Goal: Find specific page/section: Find specific page/section

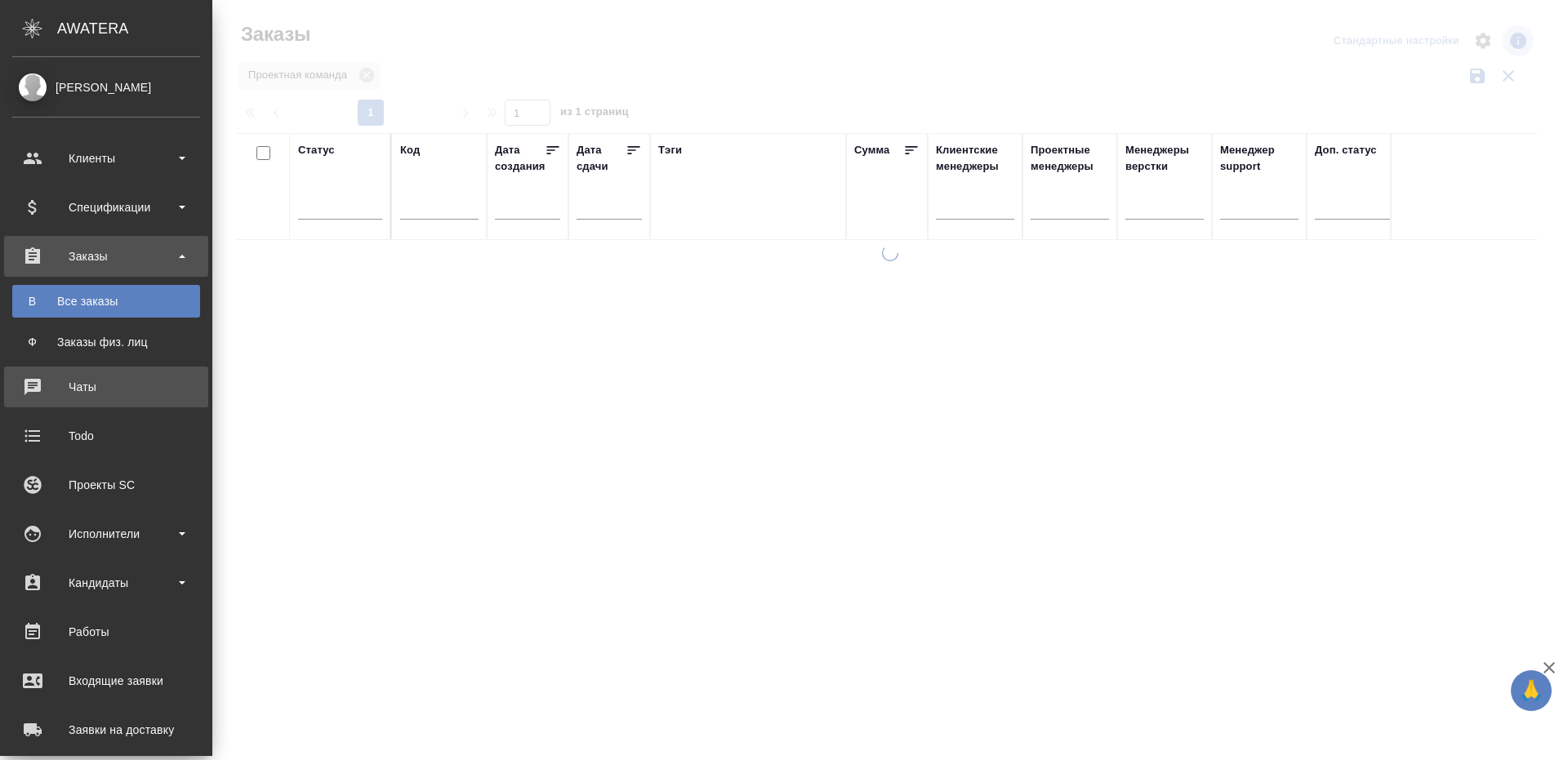
click at [107, 536] on div "Исполнители" at bounding box center [106, 534] width 188 height 24
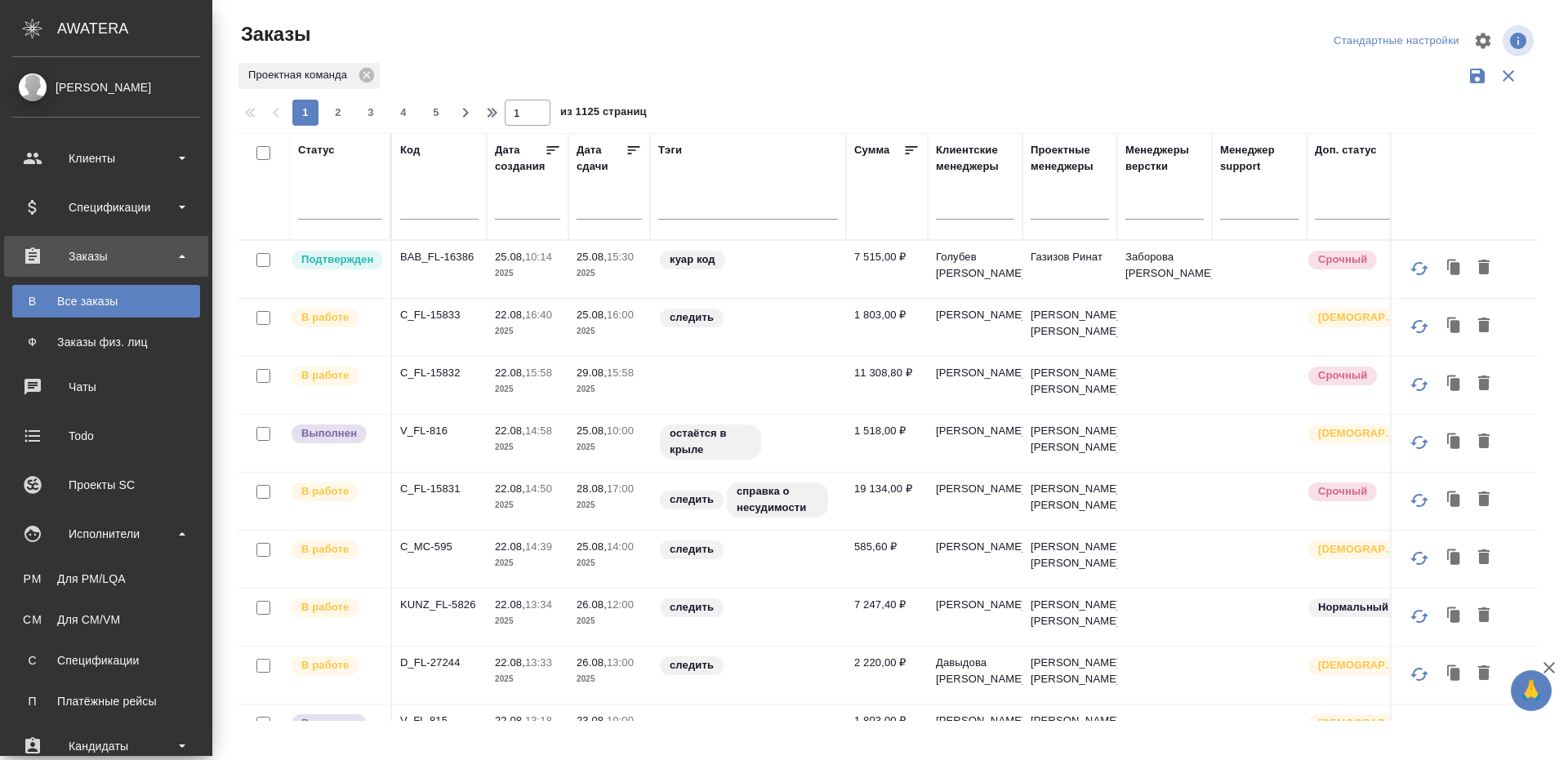
click at [119, 577] on div "Для PM/LQA" at bounding box center [106, 580] width 171 height 17
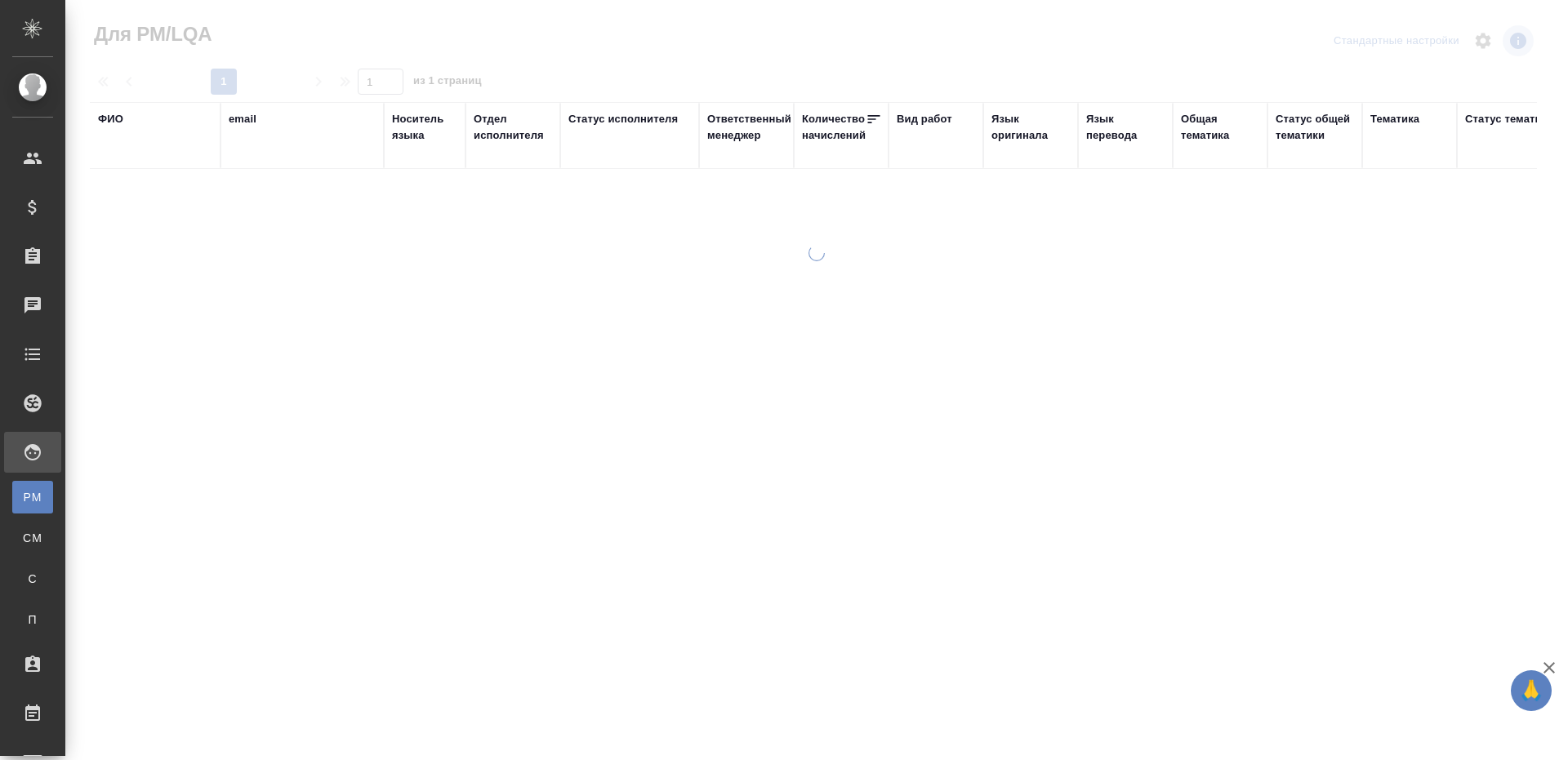
click at [751, 140] on div "Ответственный менеджер" at bounding box center [749, 127] width 84 height 33
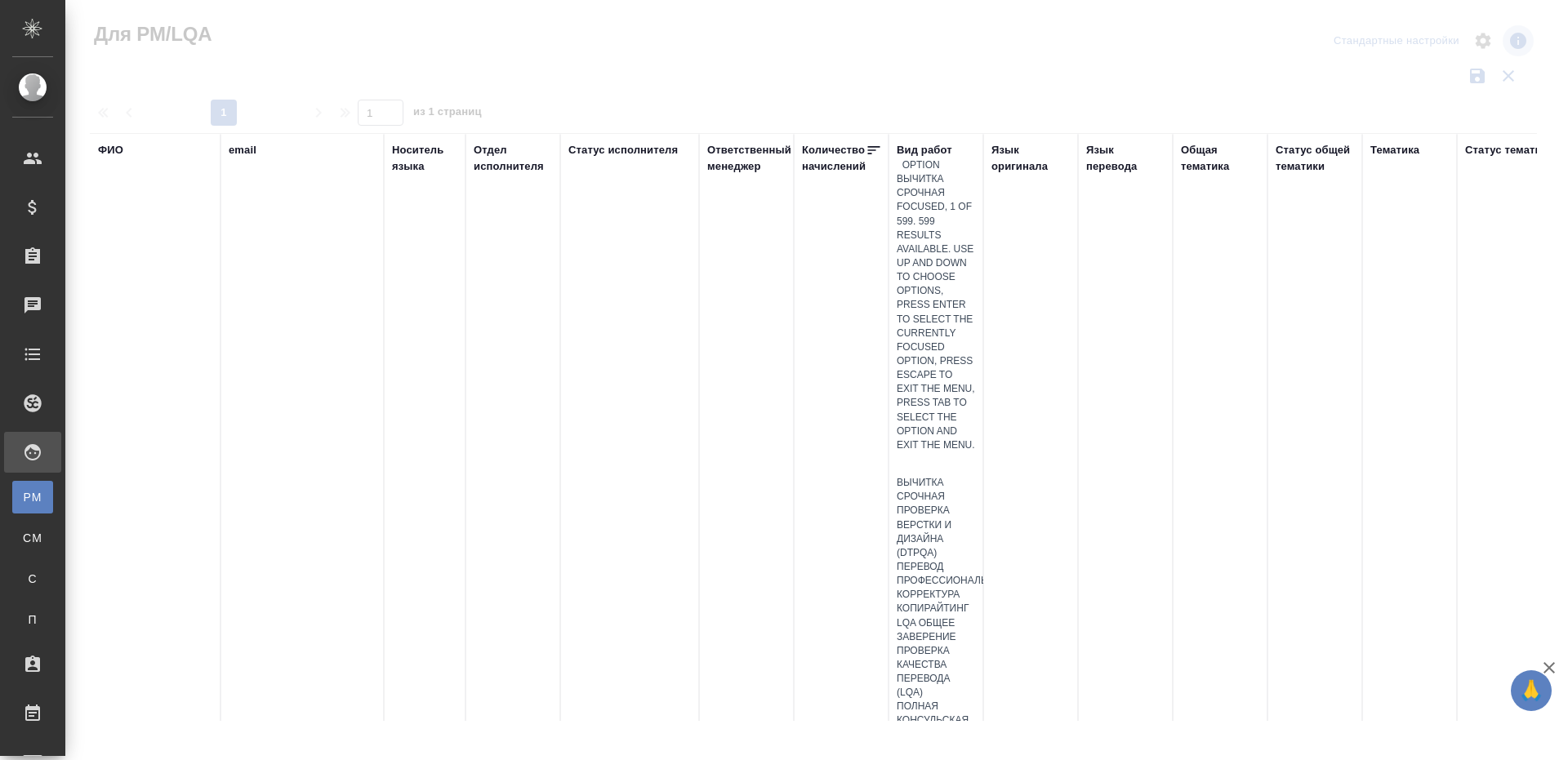
click at [928, 452] on div at bounding box center [936, 463] width 78 height 23
type input "перевод"
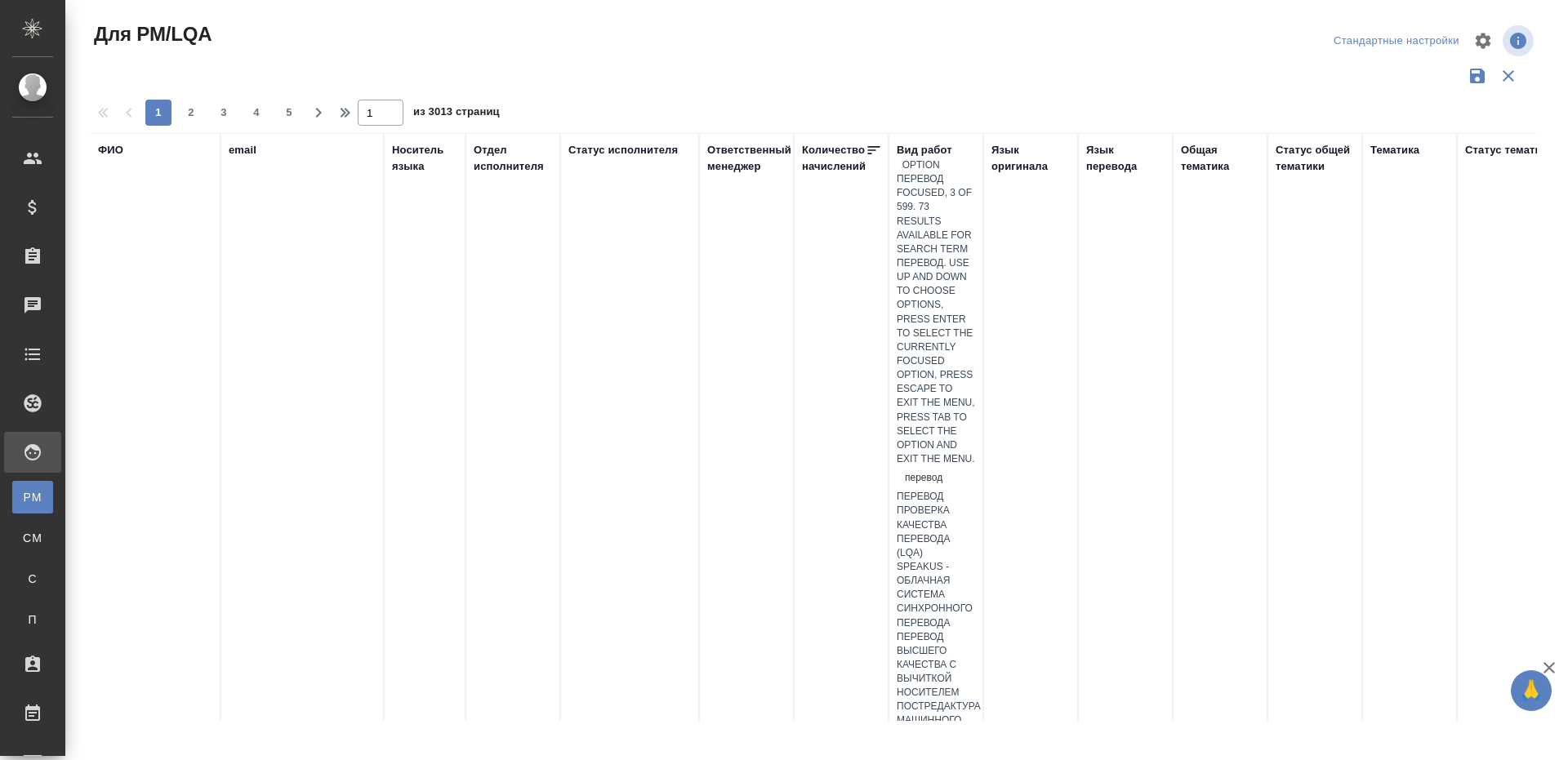
click at [943, 490] on div "Перевод" at bounding box center [936, 497] width 78 height 14
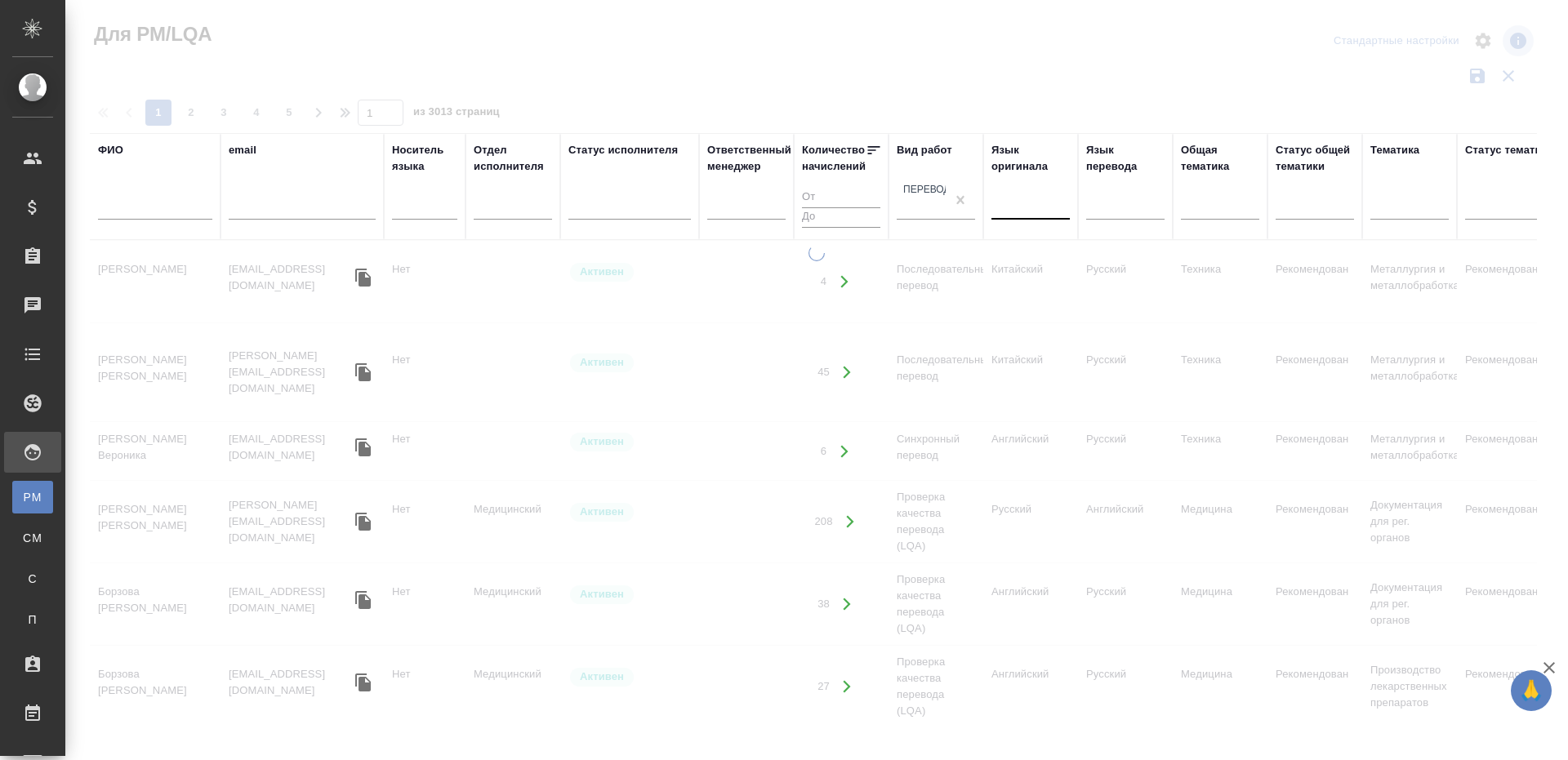
click at [1050, 207] on div at bounding box center [1031, 203] width 78 height 23
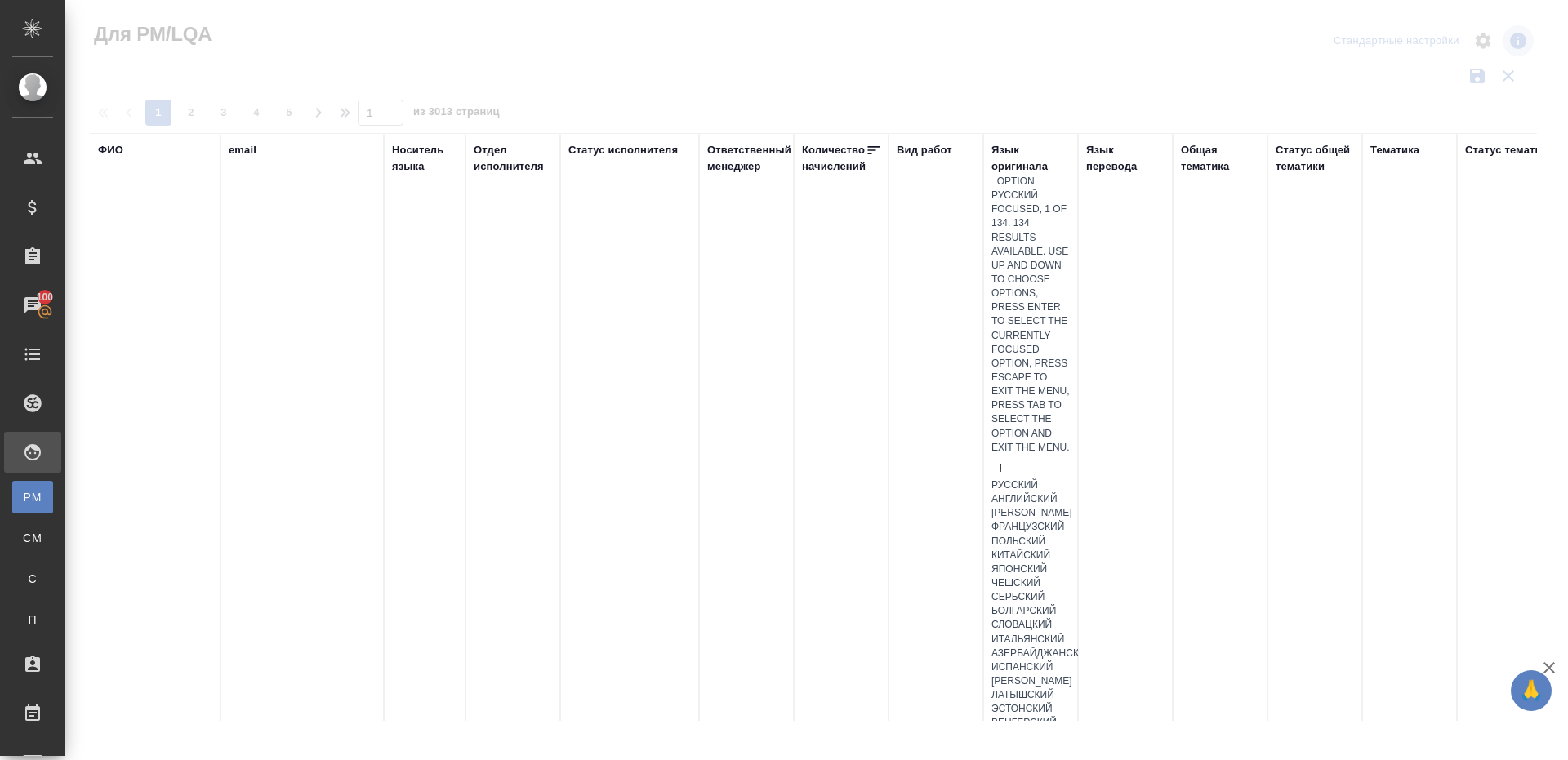
type input "рус"
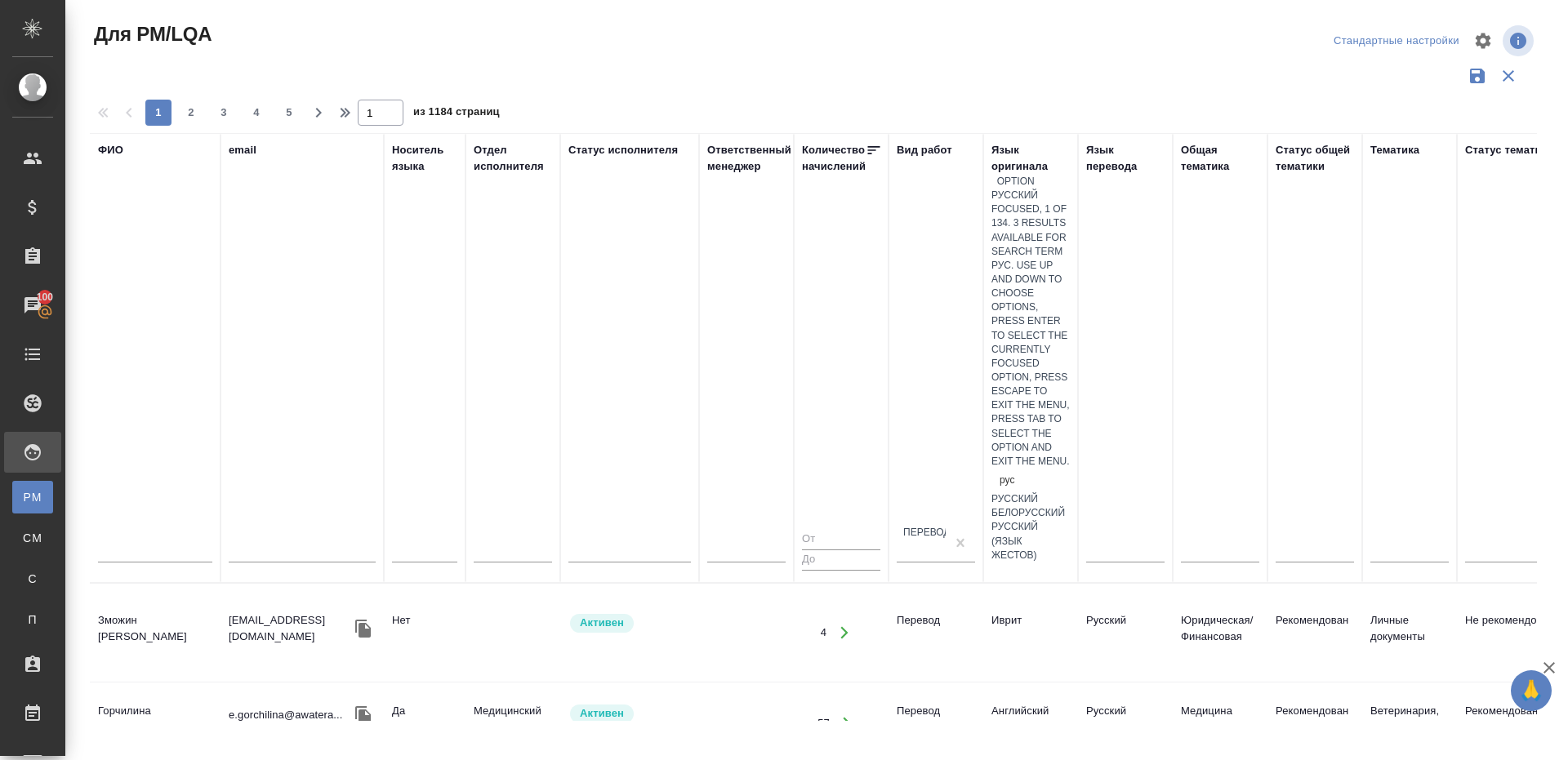
click at [1064, 492] on div "Русский" at bounding box center [1031, 499] width 78 height 14
click at [1135, 534] on div at bounding box center [1125, 545] width 78 height 23
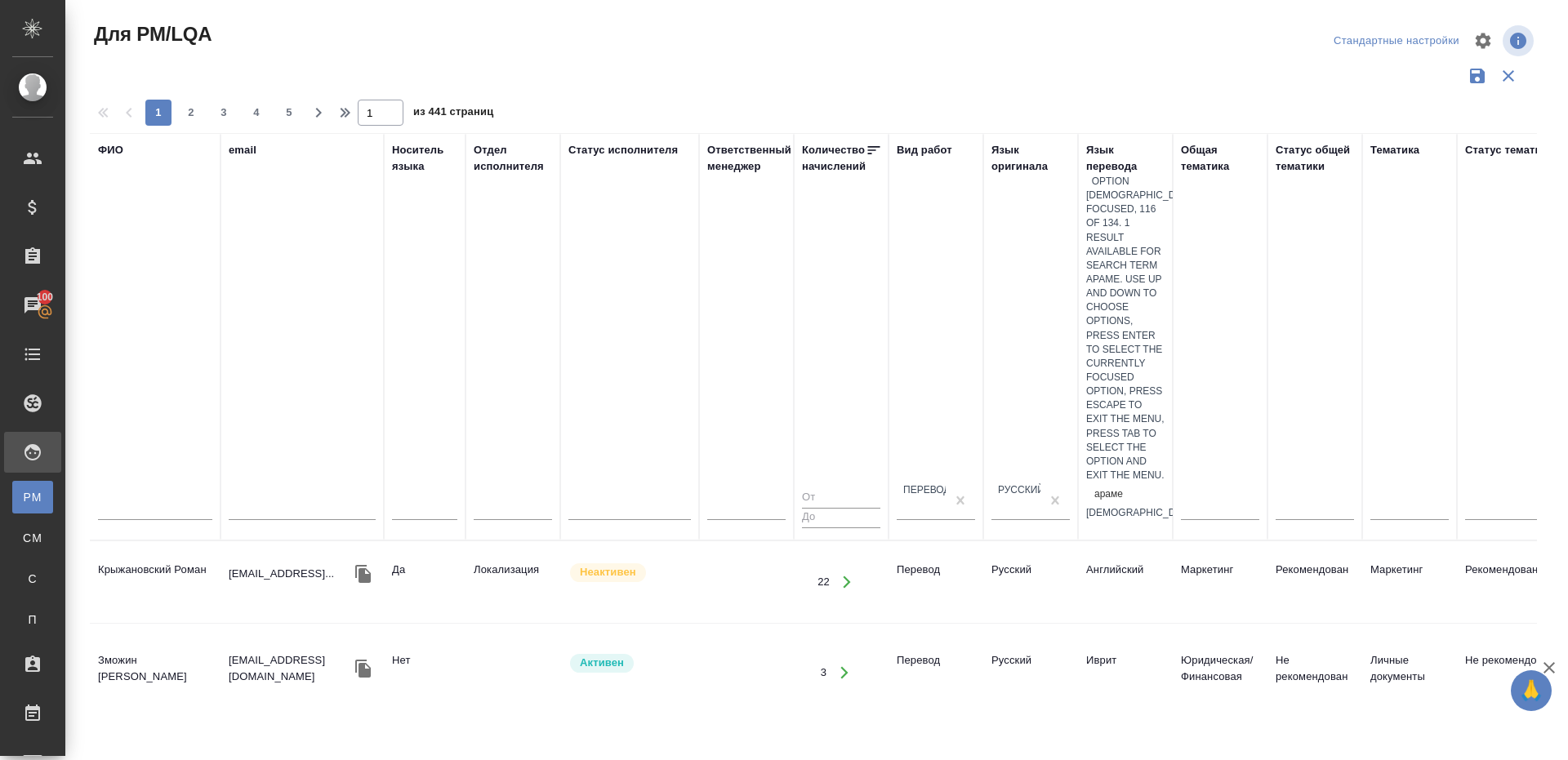
type input "арамей"
click at [1165, 506] on div "[DEMOGRAPHIC_DATA]" at bounding box center [1125, 513] width 78 height 14
